Goal: Information Seeking & Learning: Learn about a topic

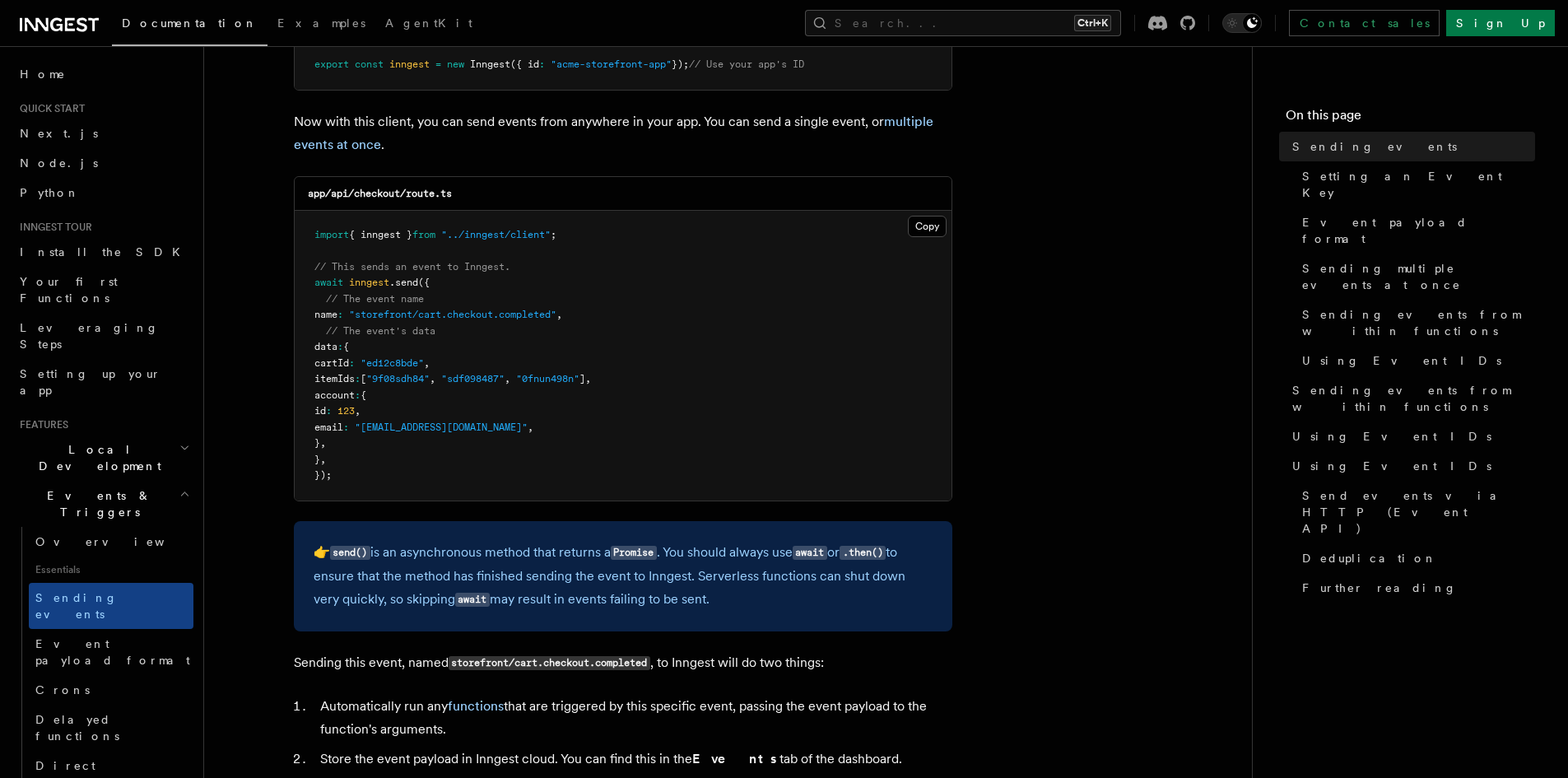
scroll to position [329, 0]
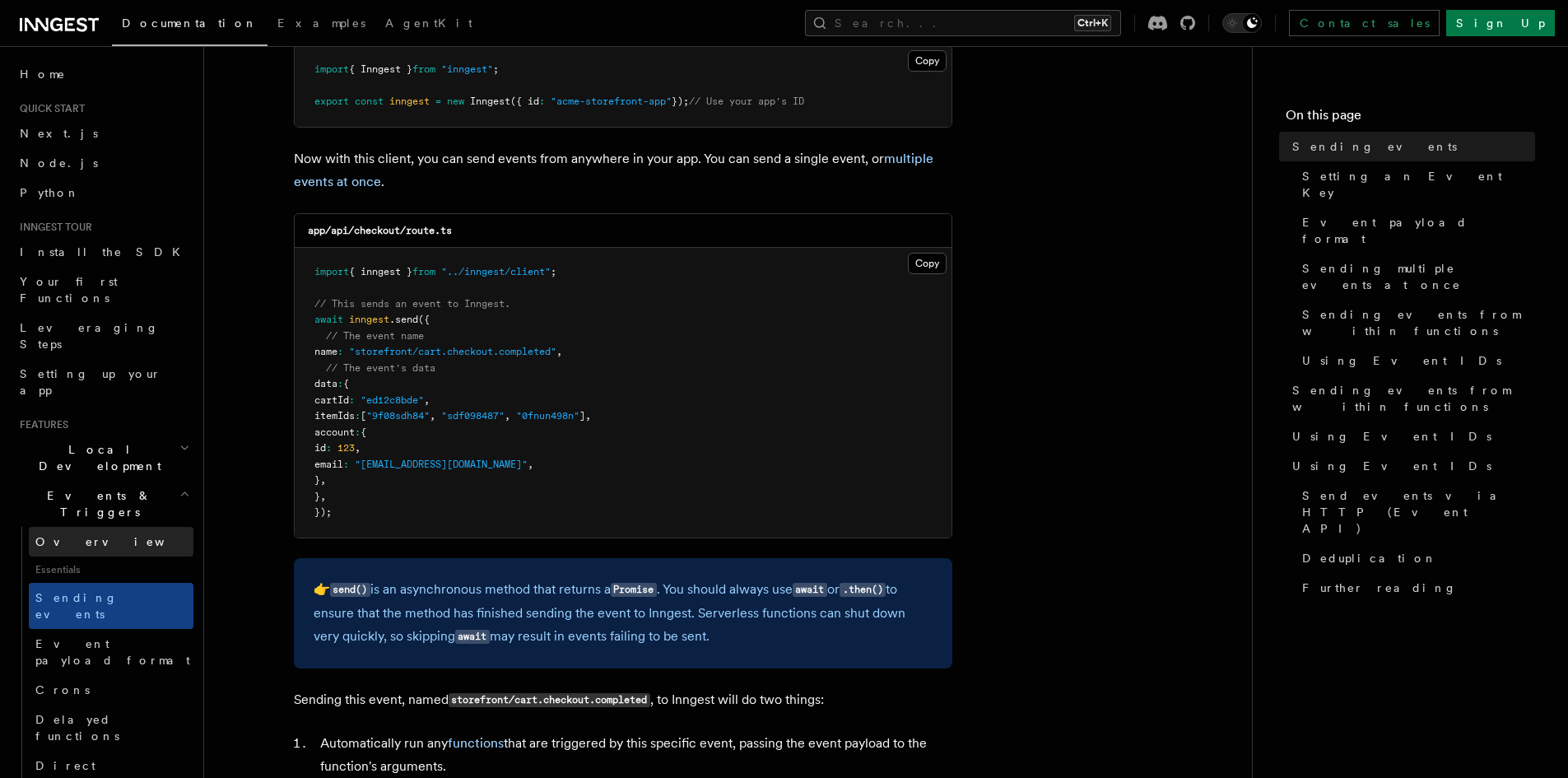
click at [82, 535] on span "Overview" at bounding box center [120, 541] width 170 height 13
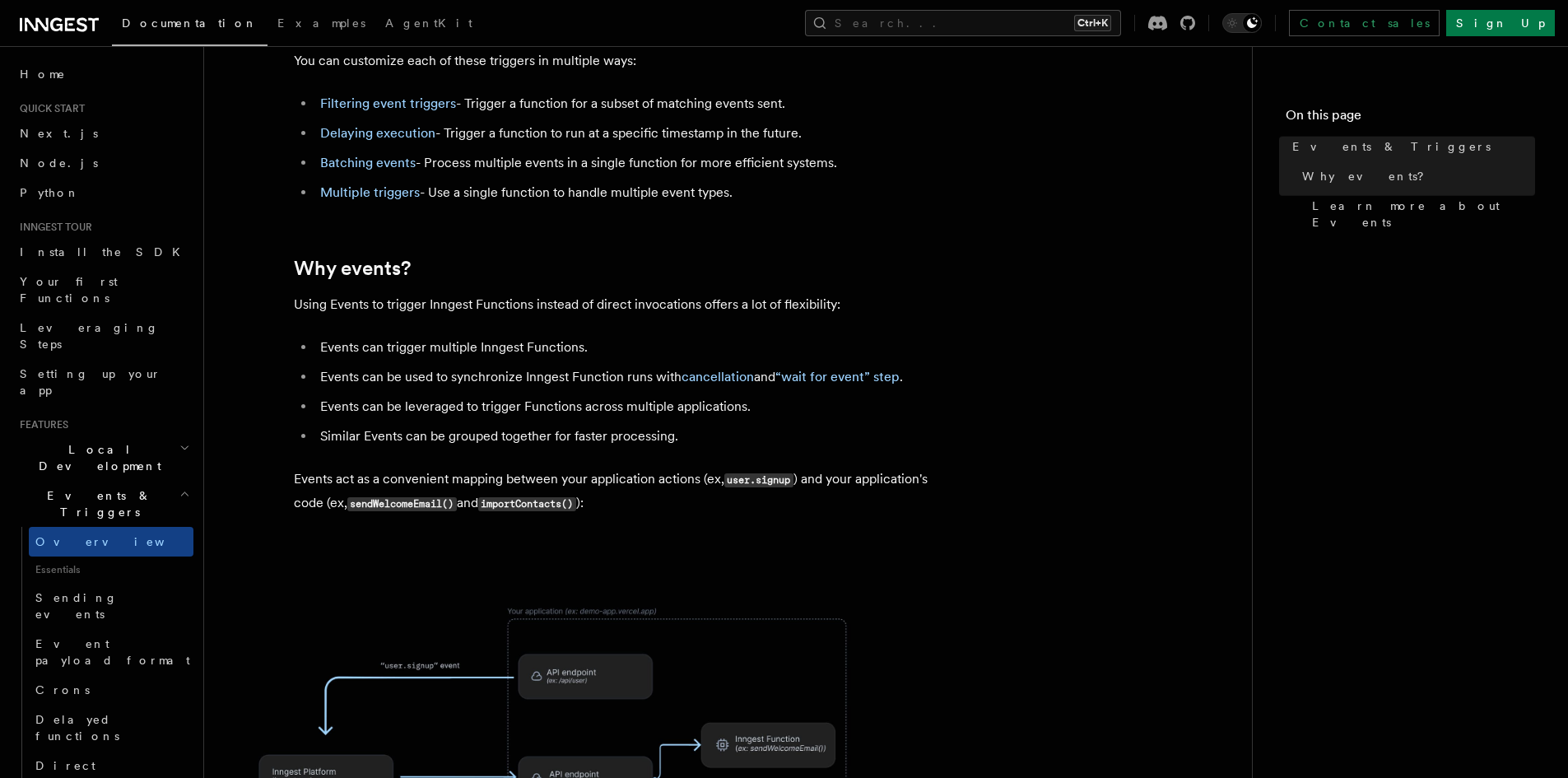
scroll to position [411, 0]
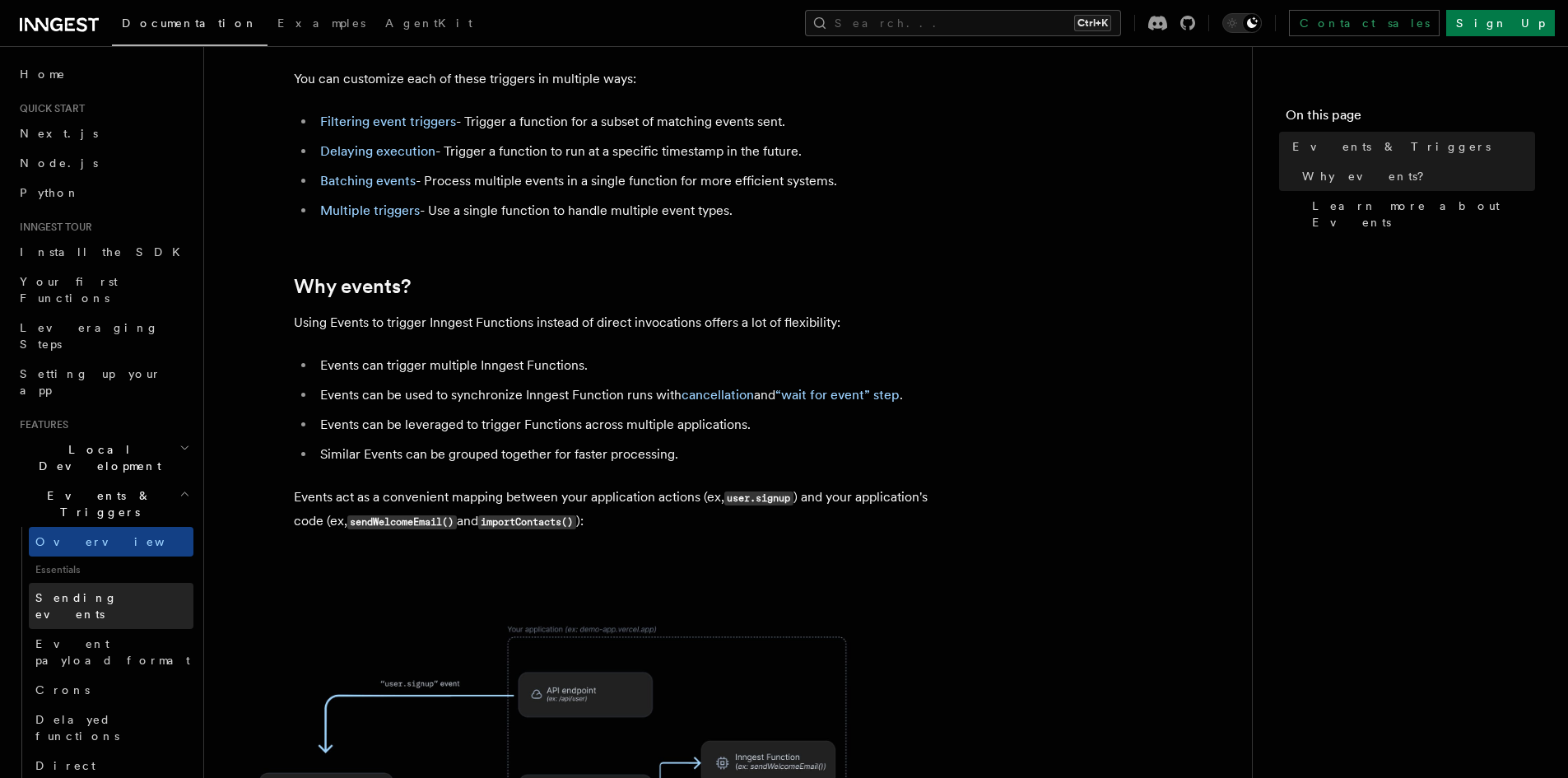
click at [89, 591] on span "Sending events" at bounding box center [76, 606] width 82 height 30
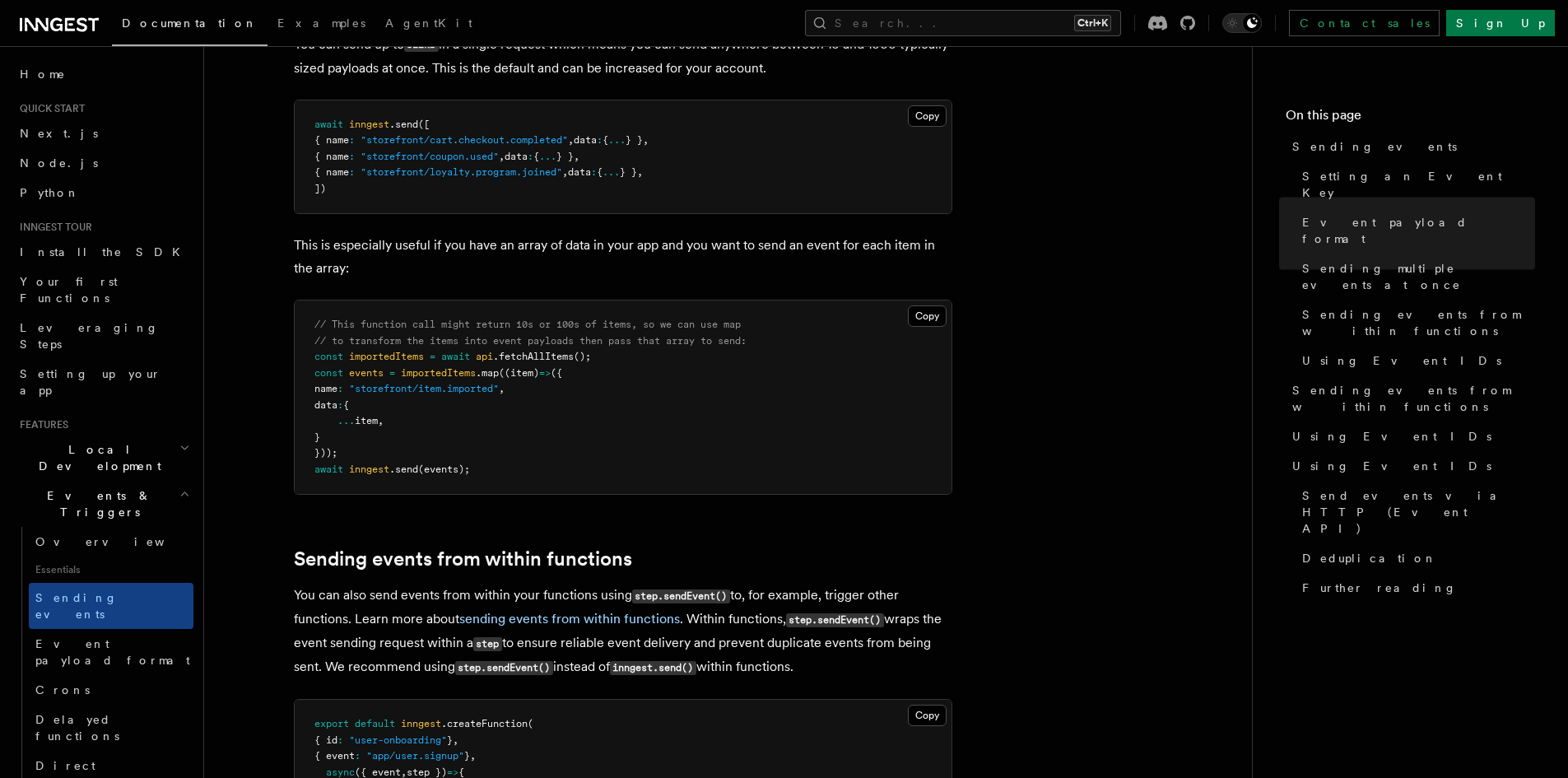
scroll to position [2058, 0]
